Goal: Task Accomplishment & Management: Manage account settings

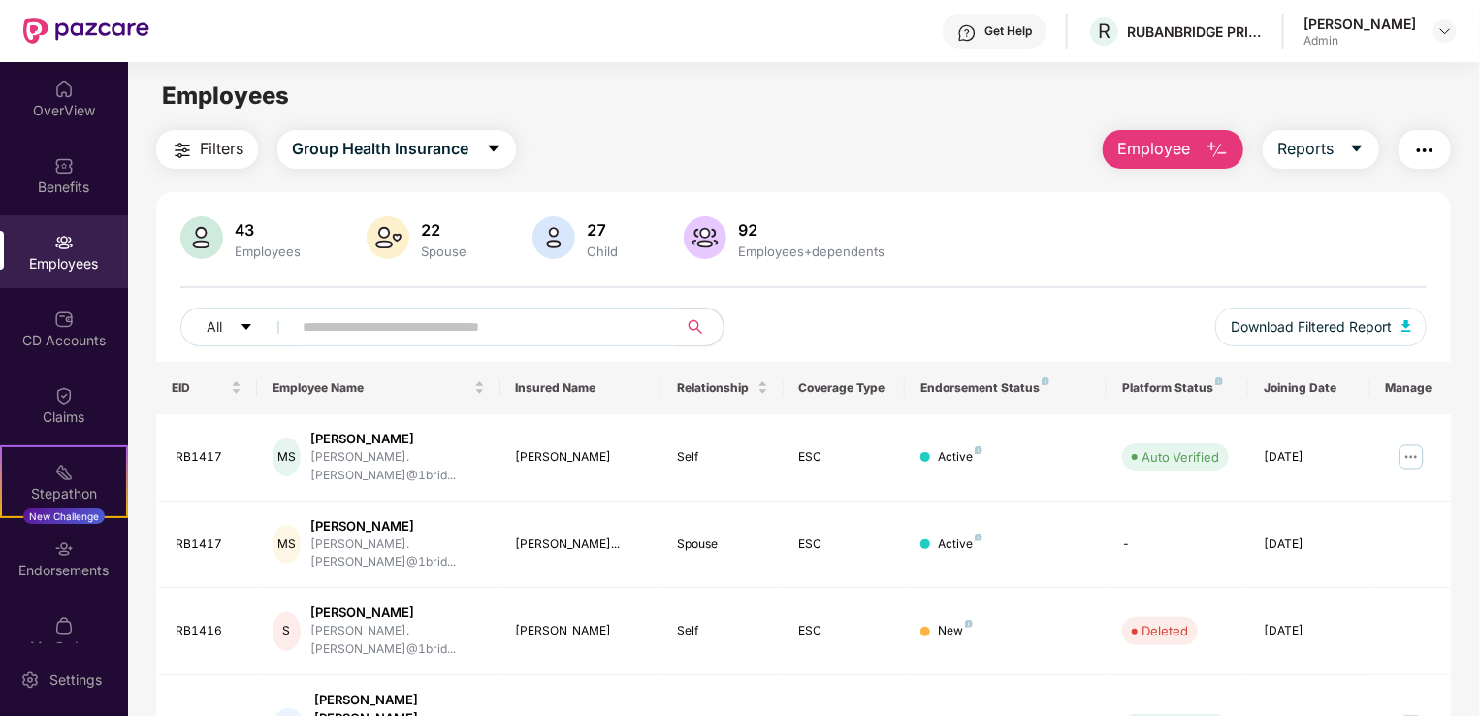
click at [414, 324] on input "text" at bounding box center [477, 326] width 348 height 29
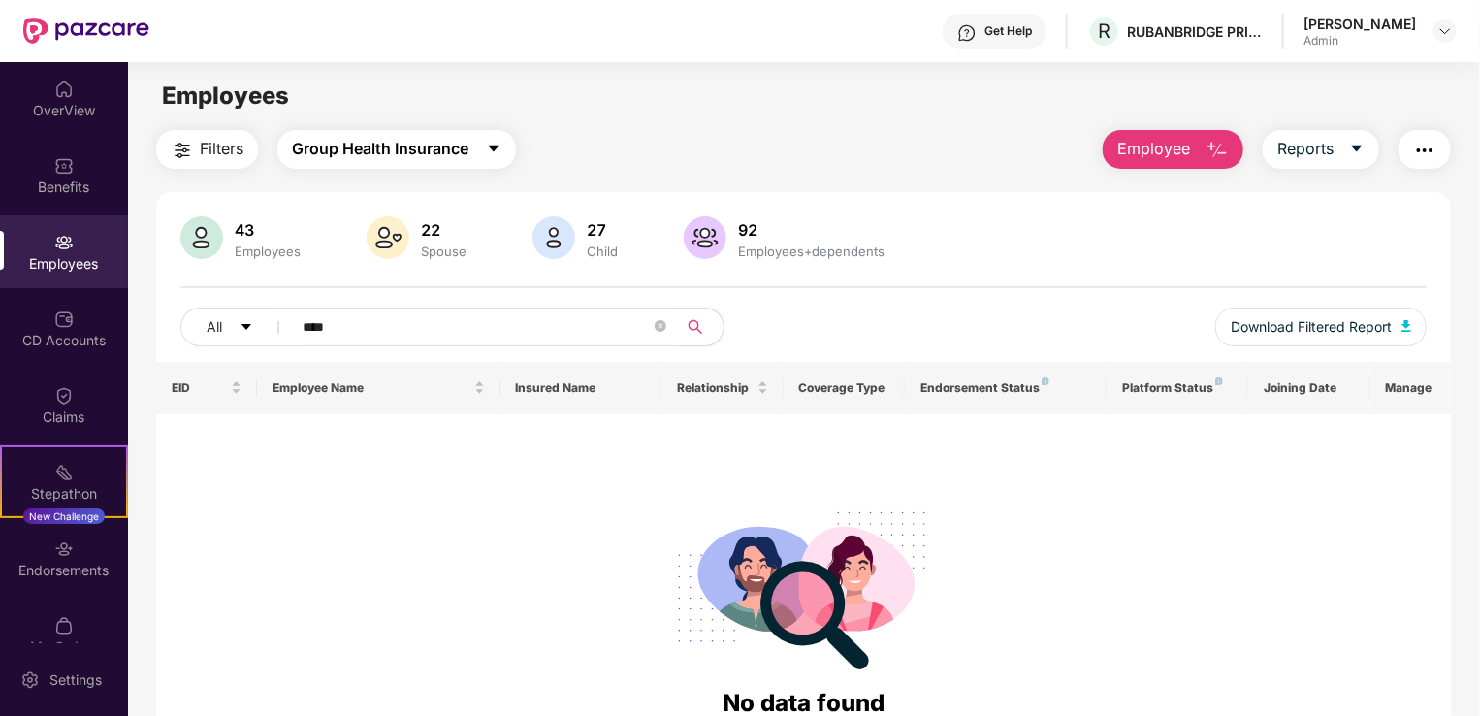
type input "****"
click at [498, 146] on icon "caret-down" at bounding box center [494, 149] width 11 height 7
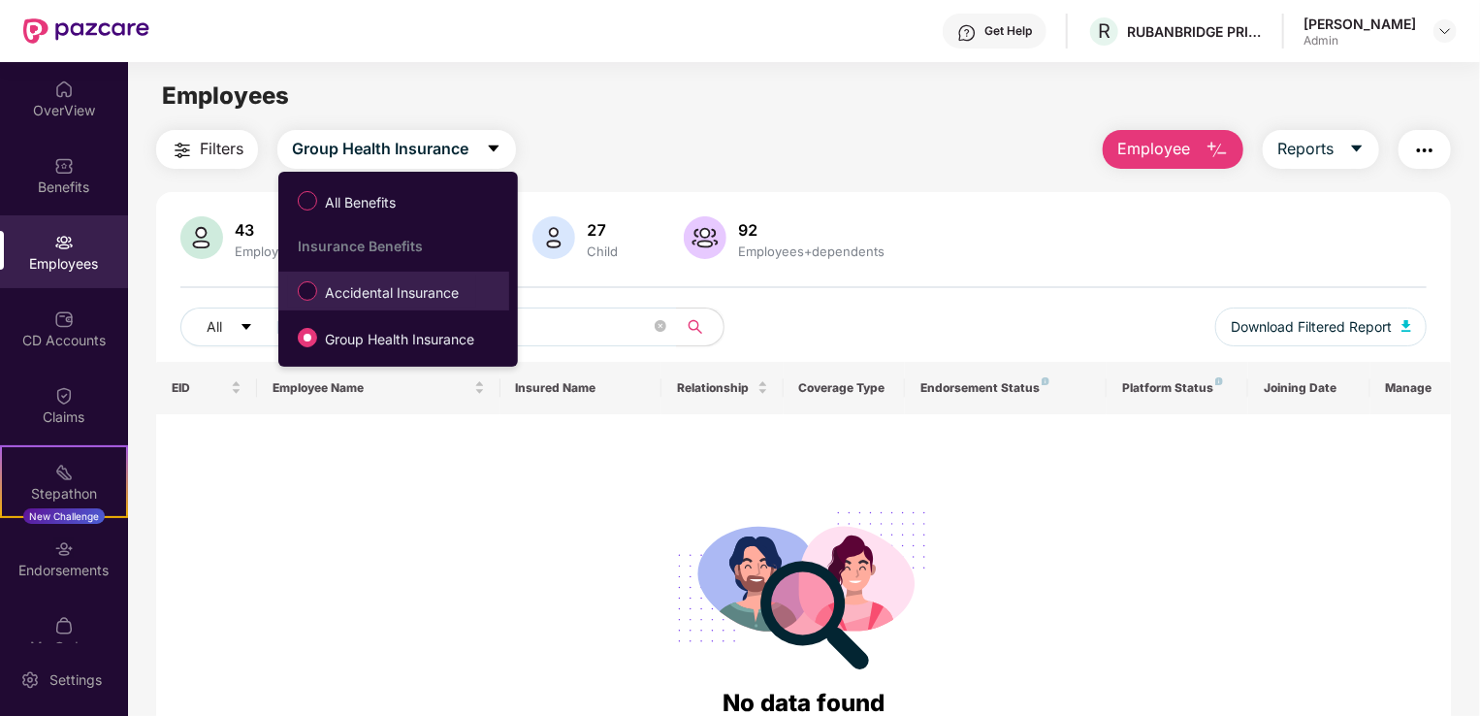
click at [436, 295] on span "Accidental Insurance" at bounding box center [391, 292] width 149 height 21
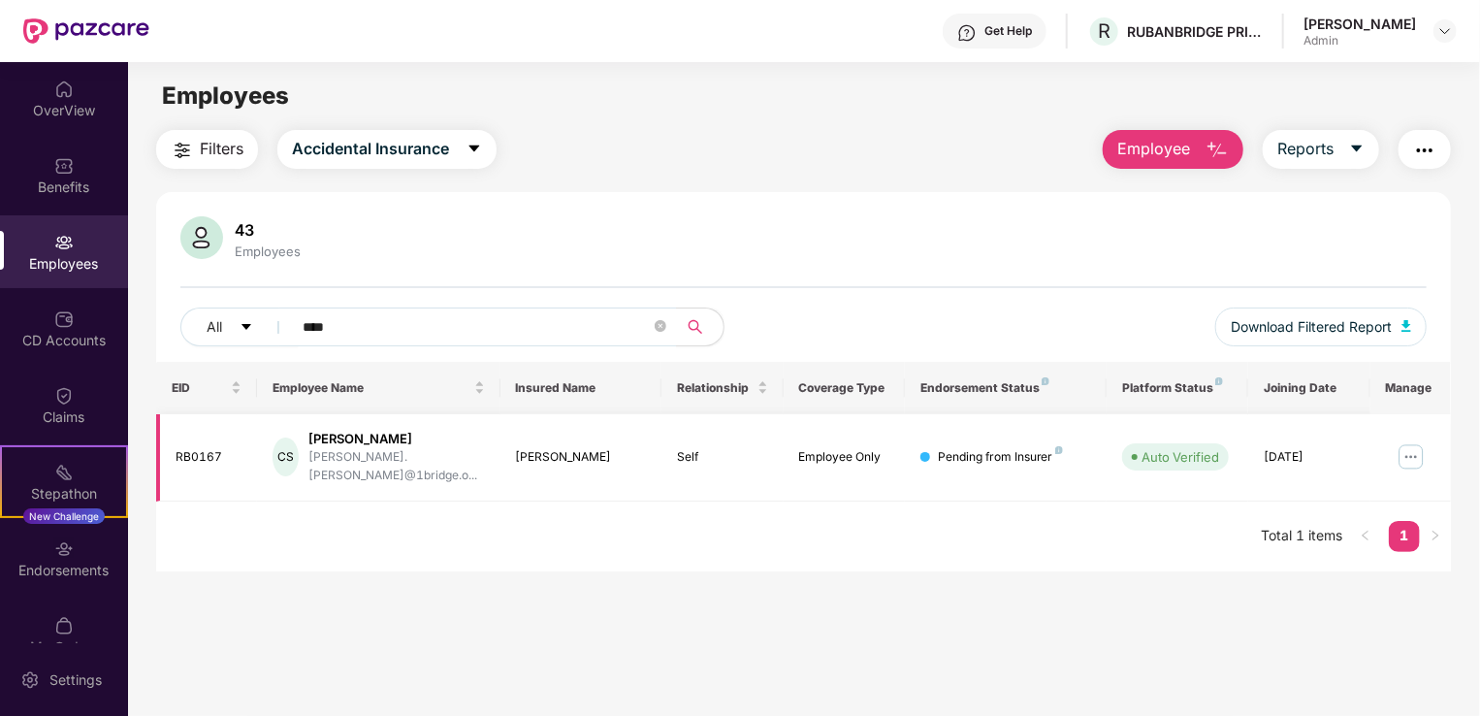
click at [1409, 443] on img at bounding box center [1411, 456] width 31 height 31
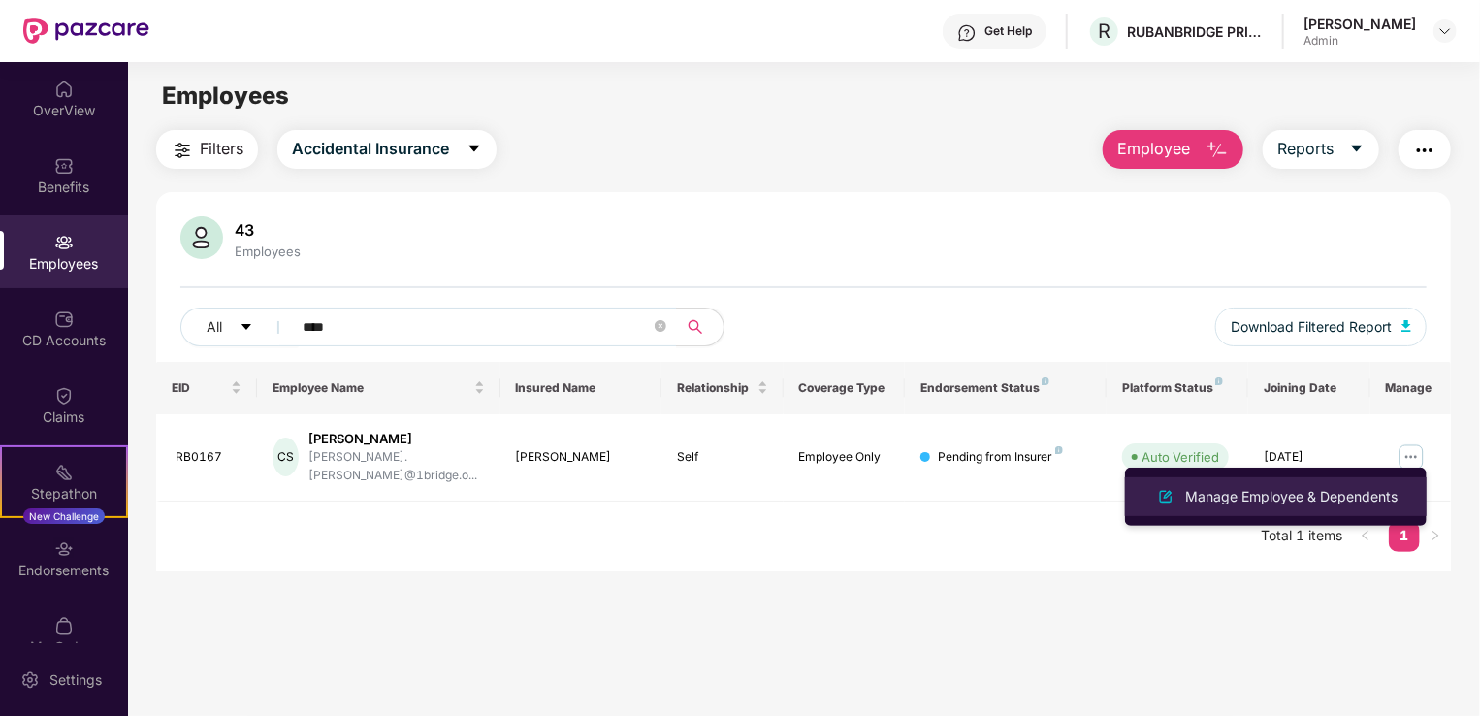
click at [1250, 495] on div "Manage Employee & Dependents" at bounding box center [1292, 496] width 220 height 21
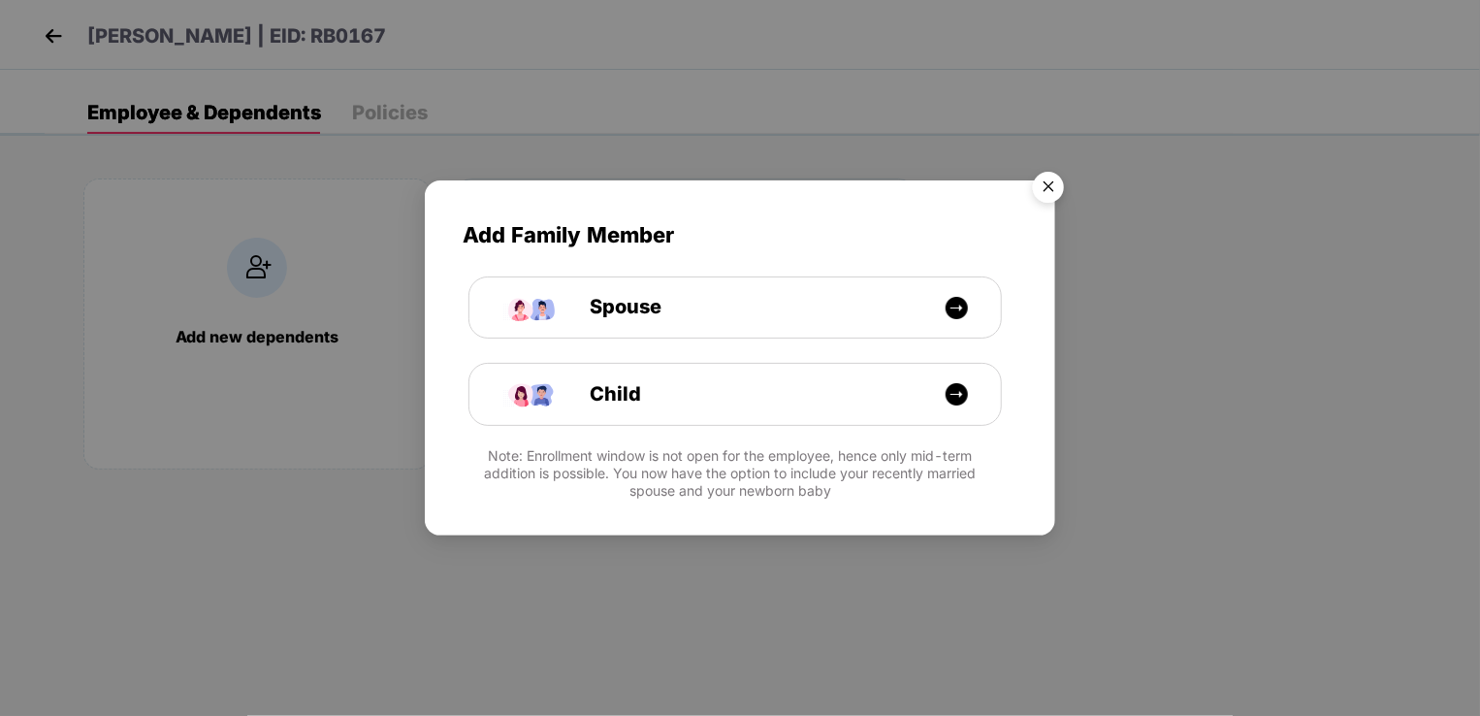
click at [1048, 184] on img "Close" at bounding box center [1049, 190] width 54 height 54
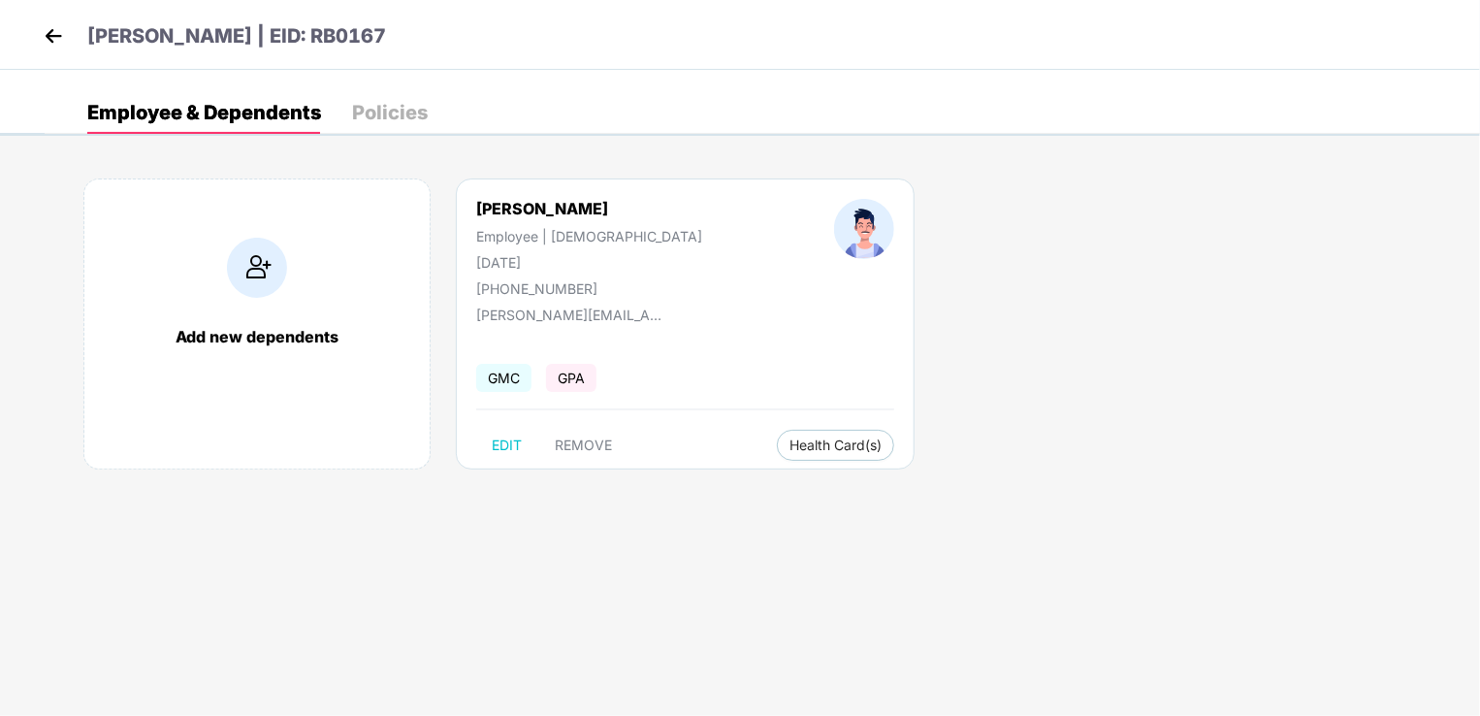
click at [1077, 352] on div "Add new dependents [PERSON_NAME] Employee | [DEMOGRAPHIC_DATA] [DATE] [PHONE_NU…" at bounding box center [763, 333] width 1436 height 369
click at [790, 440] on span "Health Card(s)" at bounding box center [836, 445] width 92 height 10
click at [52, 33] on img at bounding box center [53, 35] width 29 height 29
